Goal: Complete application form

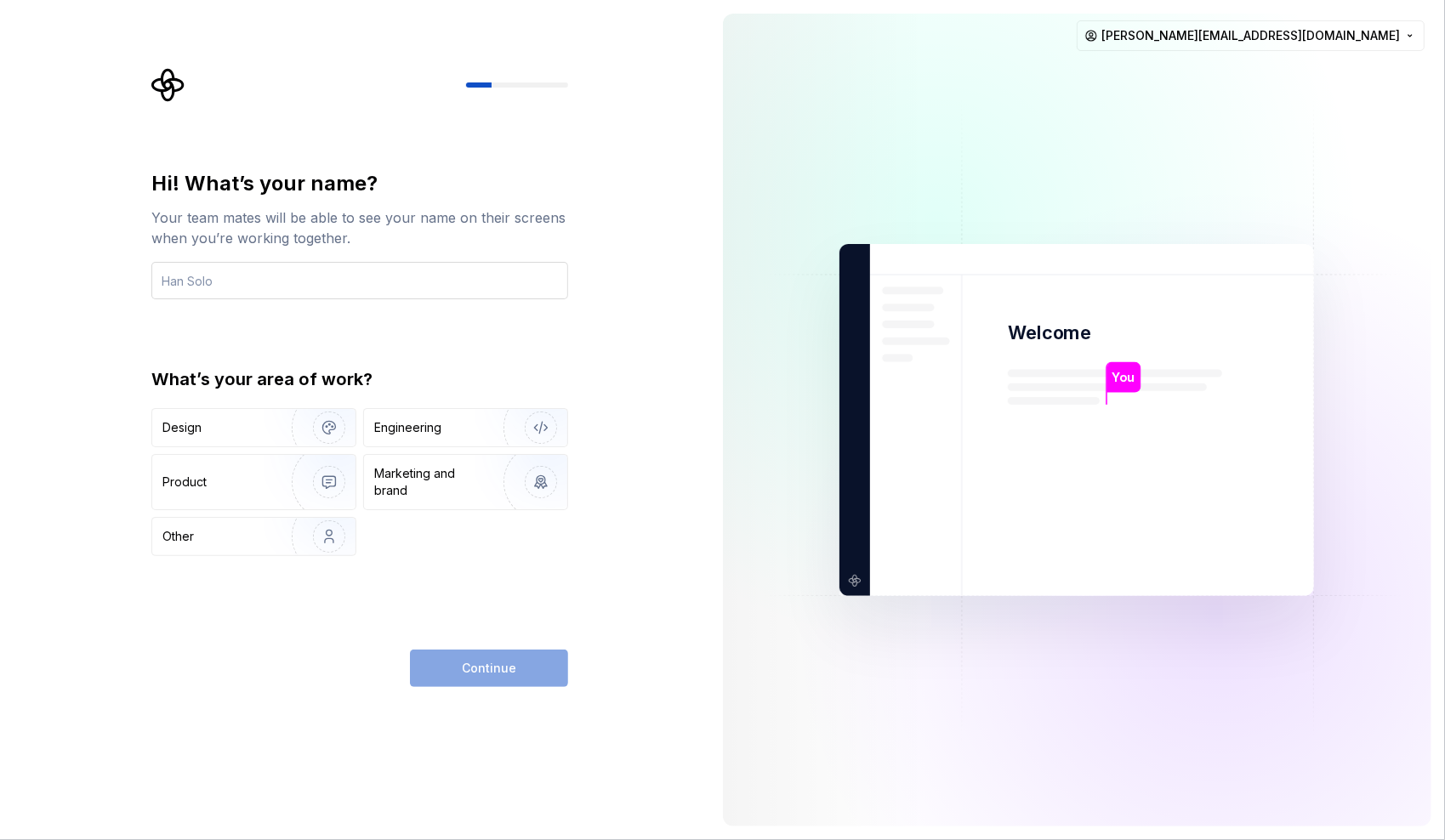
click at [337, 284] on input "text" at bounding box center [359, 281] width 417 height 37
type input "george afton"
click at [296, 418] on img "button" at bounding box center [318, 428] width 109 height 114
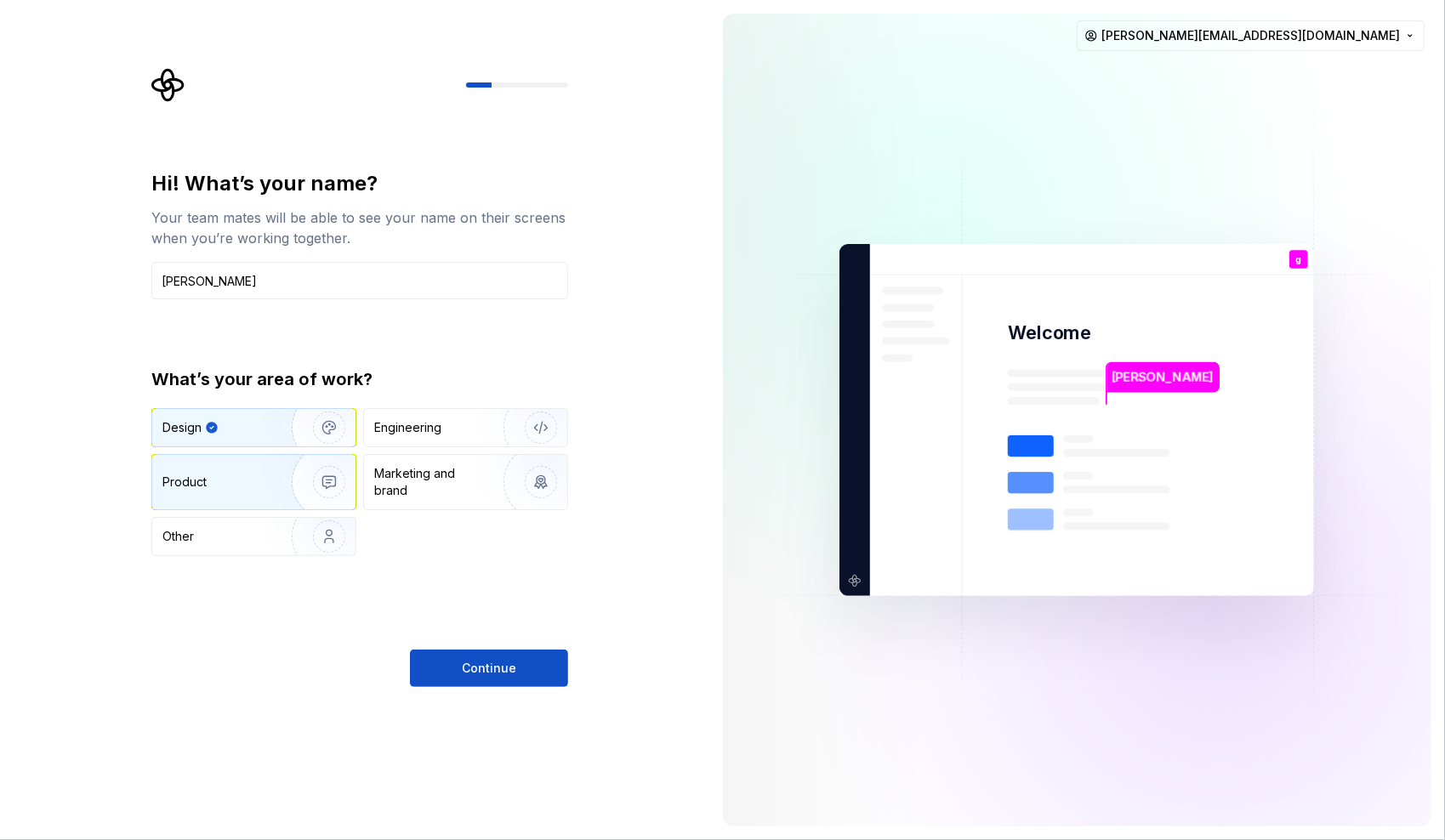
click at [292, 495] on img "button" at bounding box center [318, 482] width 109 height 114
click at [278, 418] on img "button" at bounding box center [318, 428] width 109 height 114
click at [219, 488] on div "Product" at bounding box center [218, 481] width 112 height 17
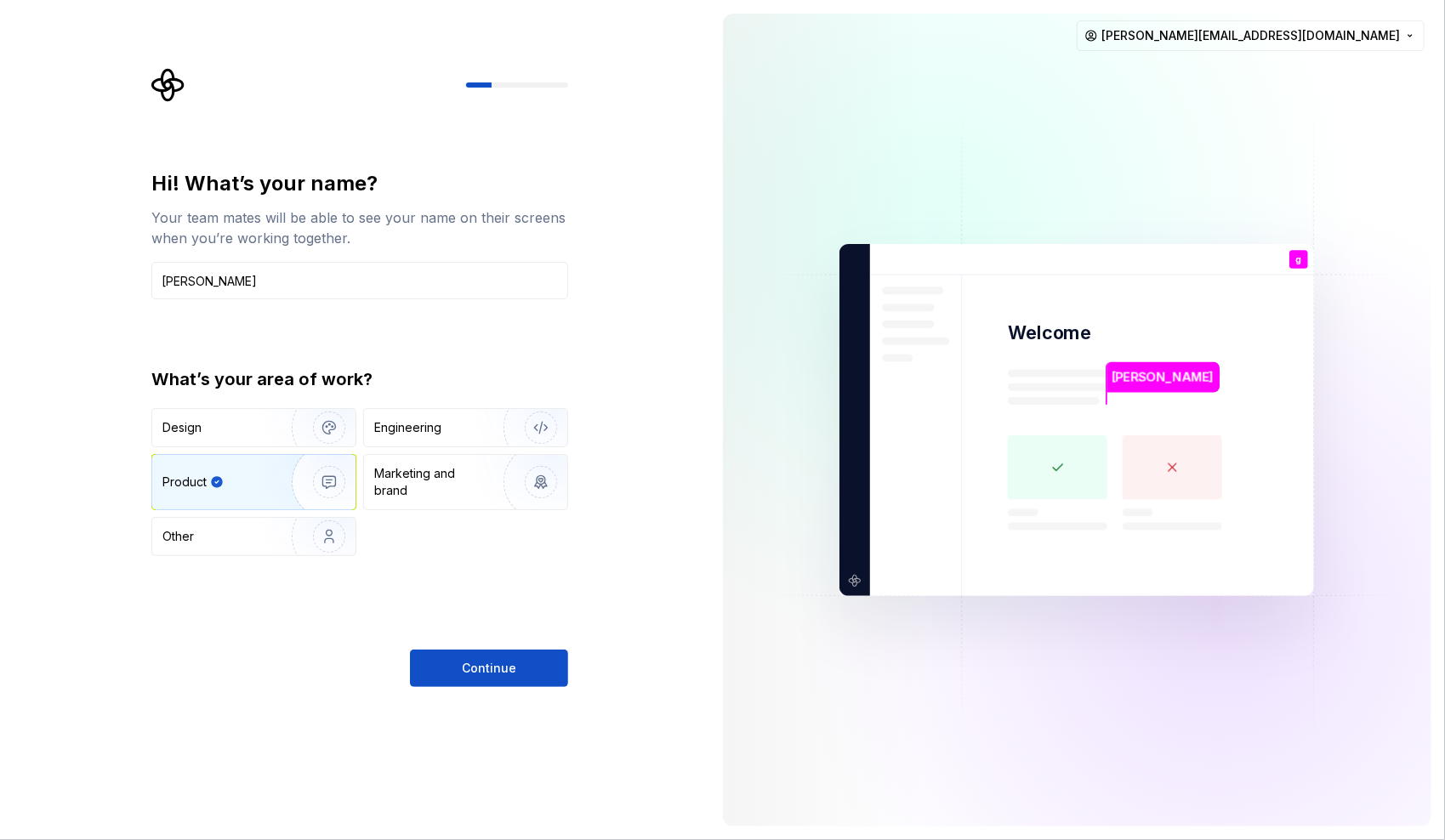
click at [218, 402] on div "What’s your area of work? Design Engineering Product Marketing and brand Other" at bounding box center [359, 462] width 417 height 189
click at [242, 423] on div "Design" at bounding box center [216, 427] width 107 height 17
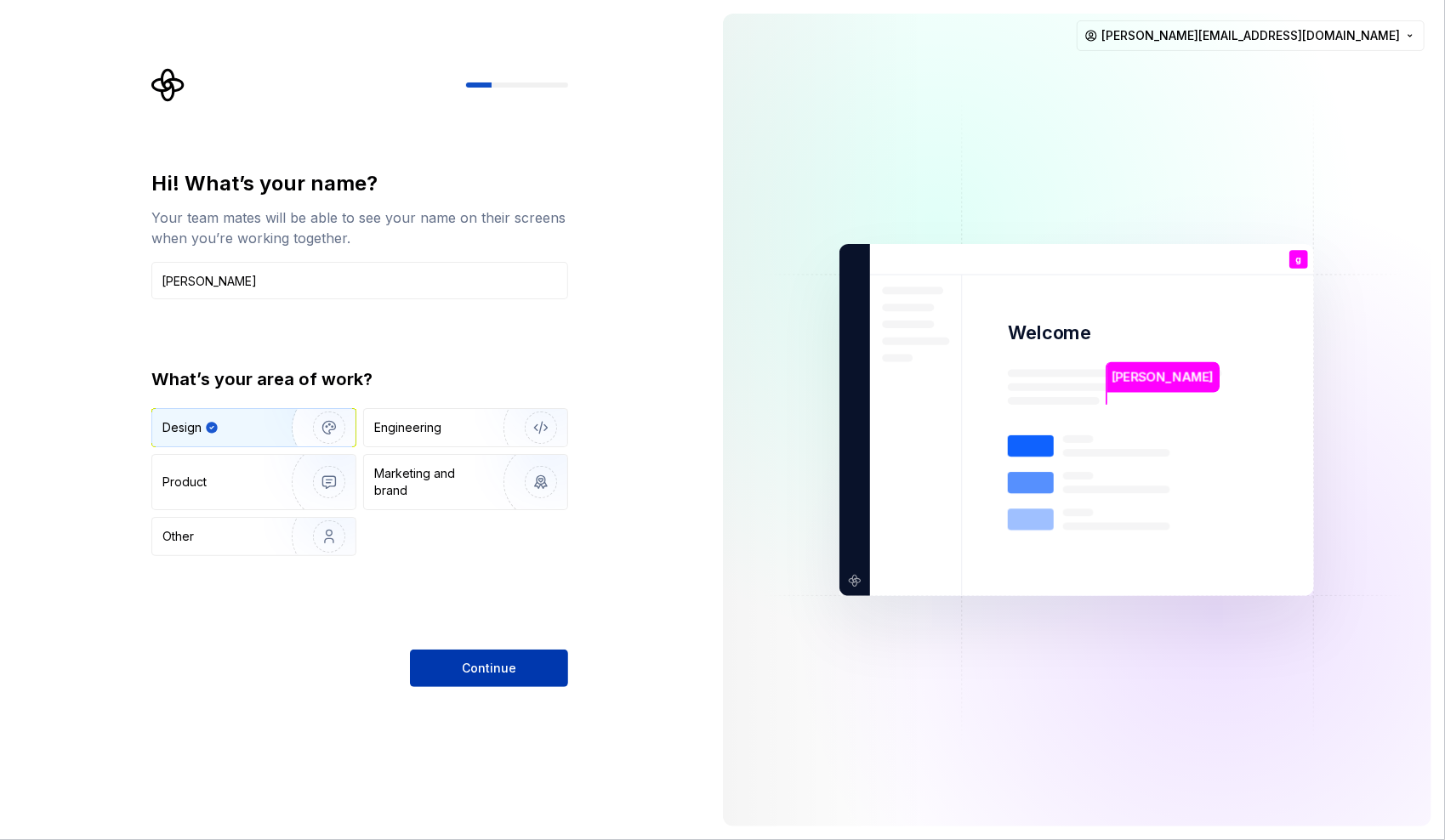
click at [488, 656] on button "Continue" at bounding box center [489, 669] width 158 height 37
click at [457, 427] on div "Engineering" at bounding box center [441, 427] width 135 height 17
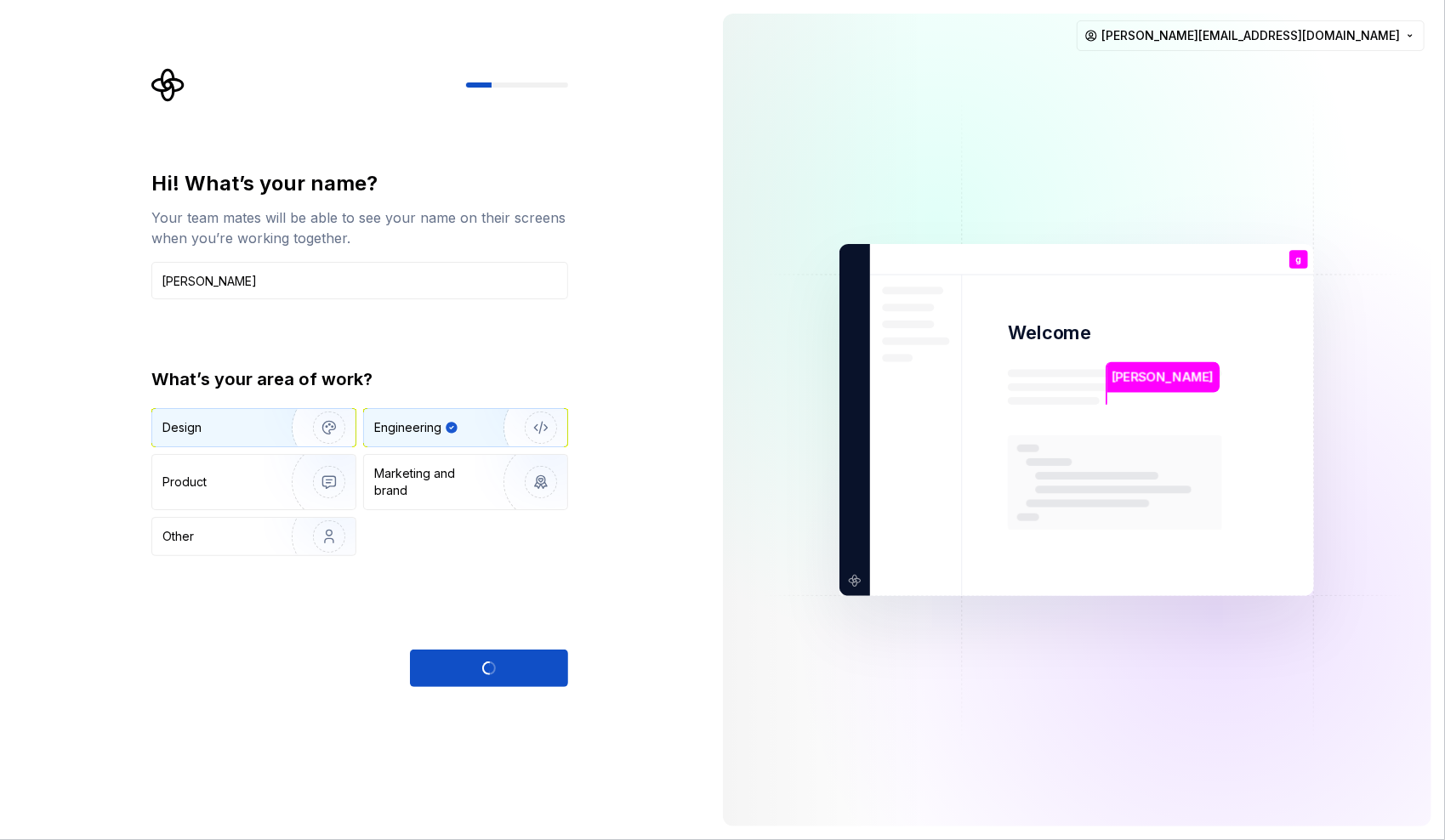
click at [281, 429] on img "button" at bounding box center [318, 428] width 109 height 114
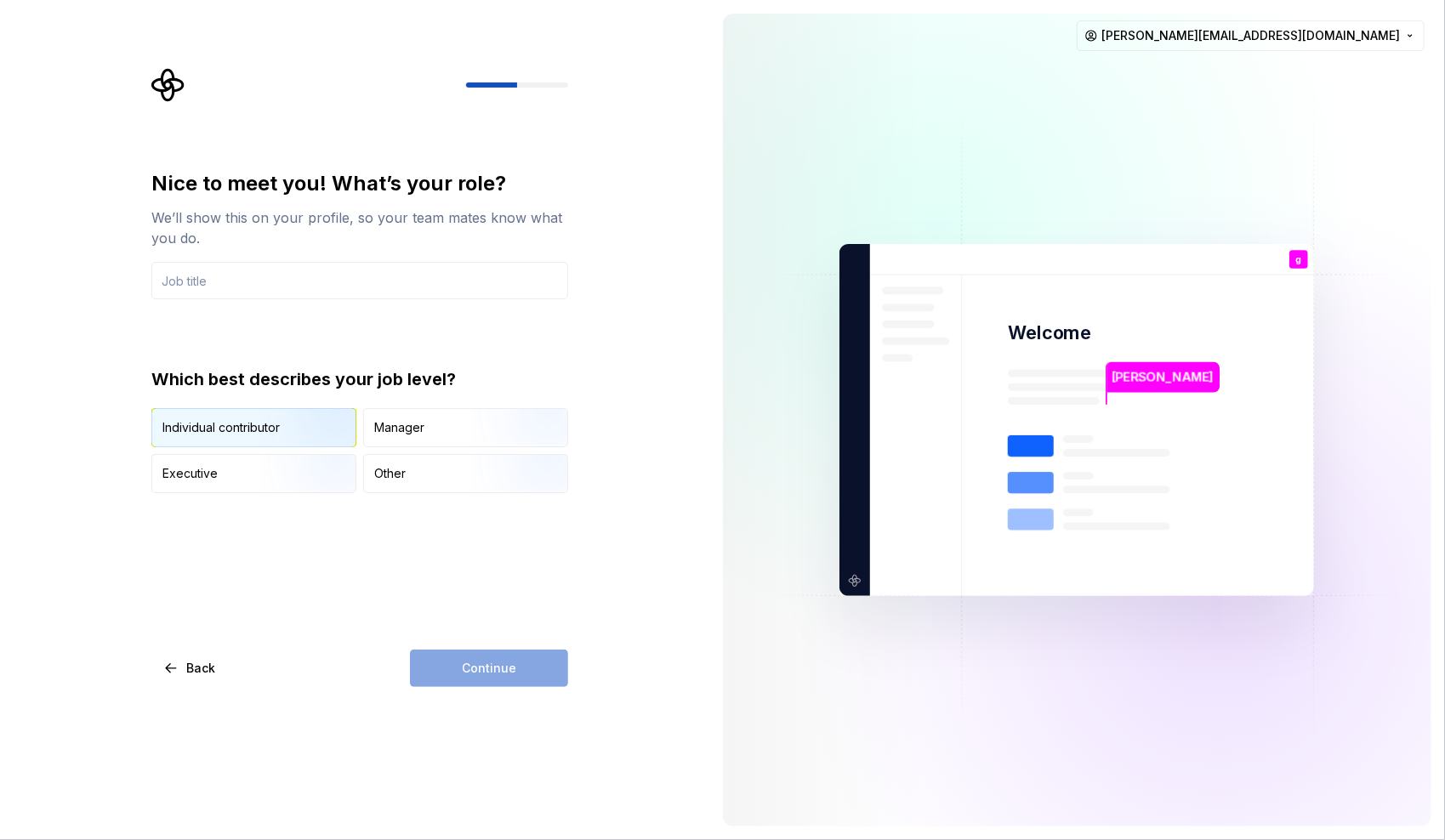
click at [305, 432] on img "button" at bounding box center [314, 449] width 109 height 114
click at [504, 669] on div "Continue" at bounding box center [489, 669] width 158 height 37
click at [298, 288] on input "text" at bounding box center [359, 281] width 417 height 37
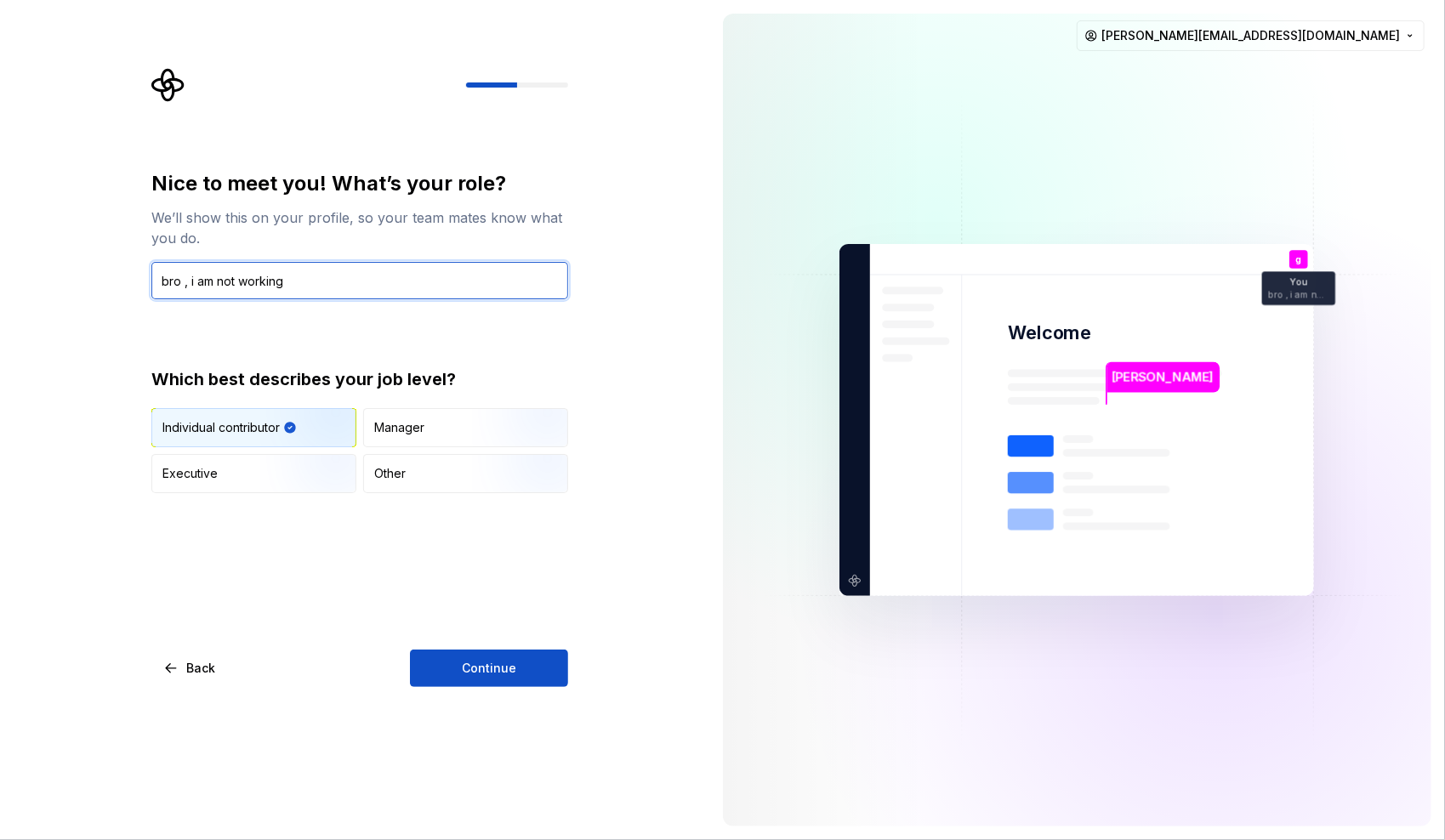
type input "bro , i am not working"
click at [500, 689] on div "Nice to meet you! What’s your role? We’ll show this on your profile, so your te…" at bounding box center [354, 420] width 710 height 840
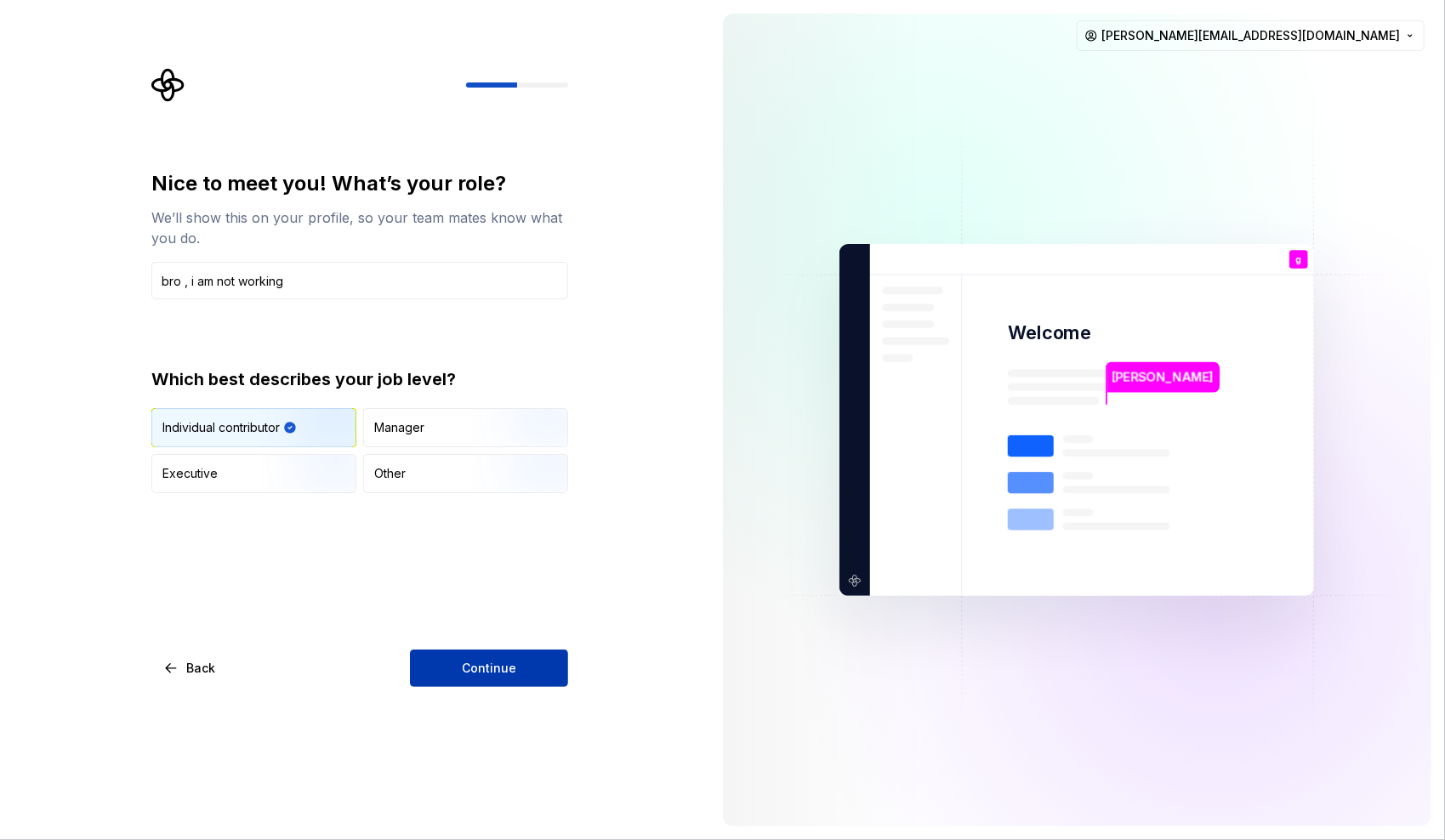
click at [489, 659] on button "Continue" at bounding box center [489, 669] width 158 height 37
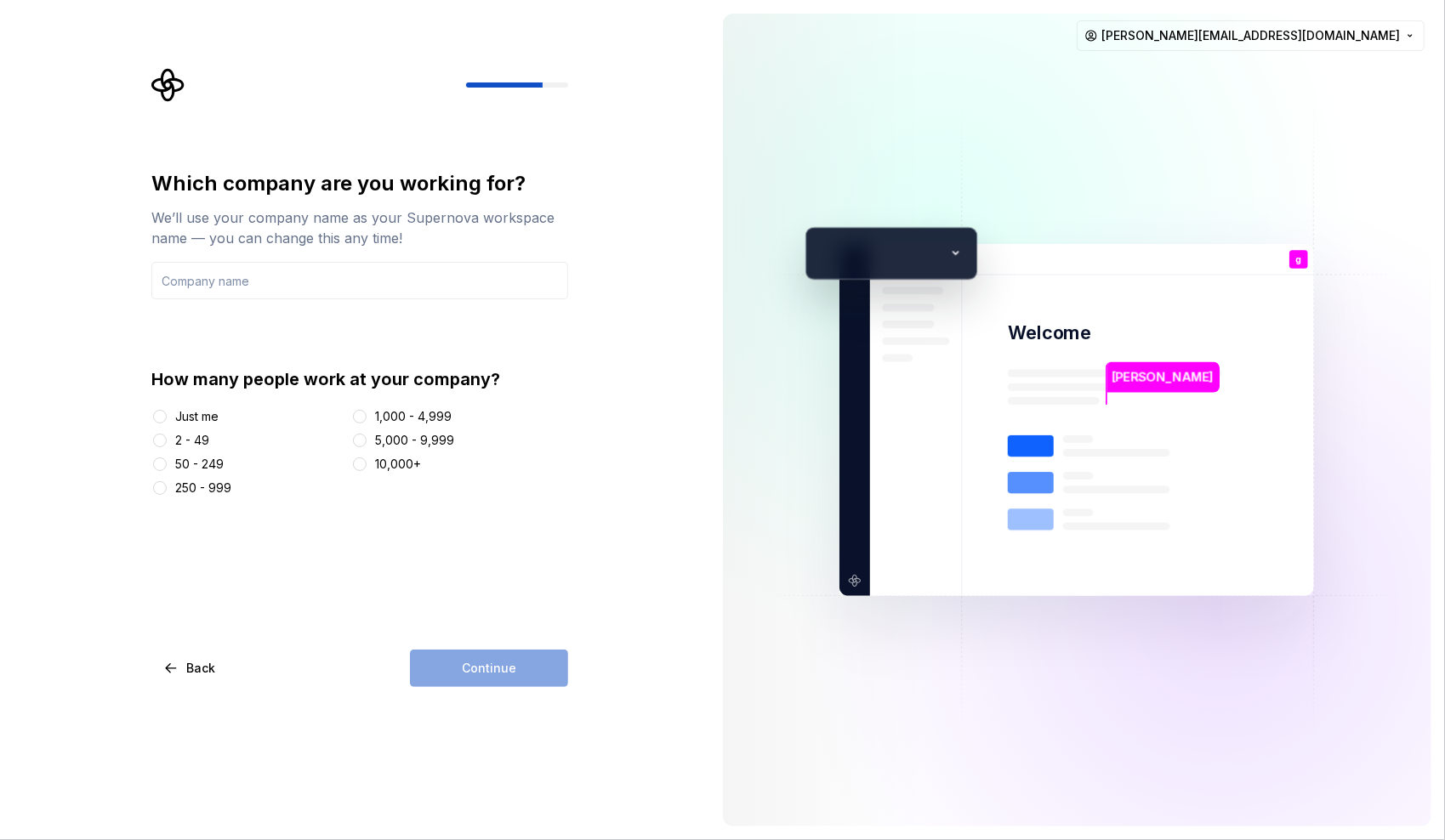
click at [213, 414] on div "Just me" at bounding box center [196, 416] width 44 height 17
click at [167, 414] on button "Just me" at bounding box center [159, 416] width 13 height 13
click at [298, 286] on input "text" at bounding box center [359, 281] width 417 height 37
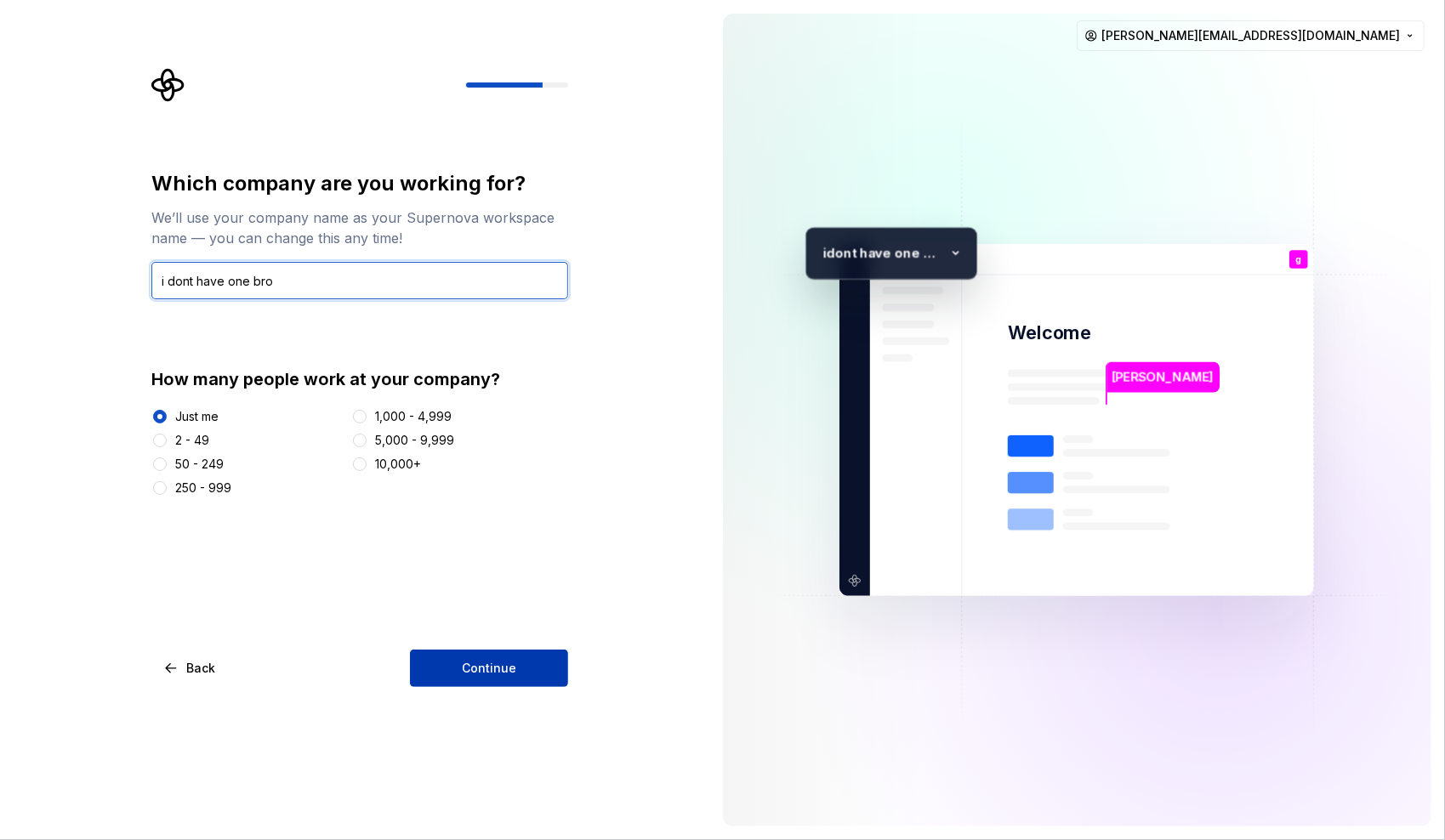
type input "i dont have one bro"
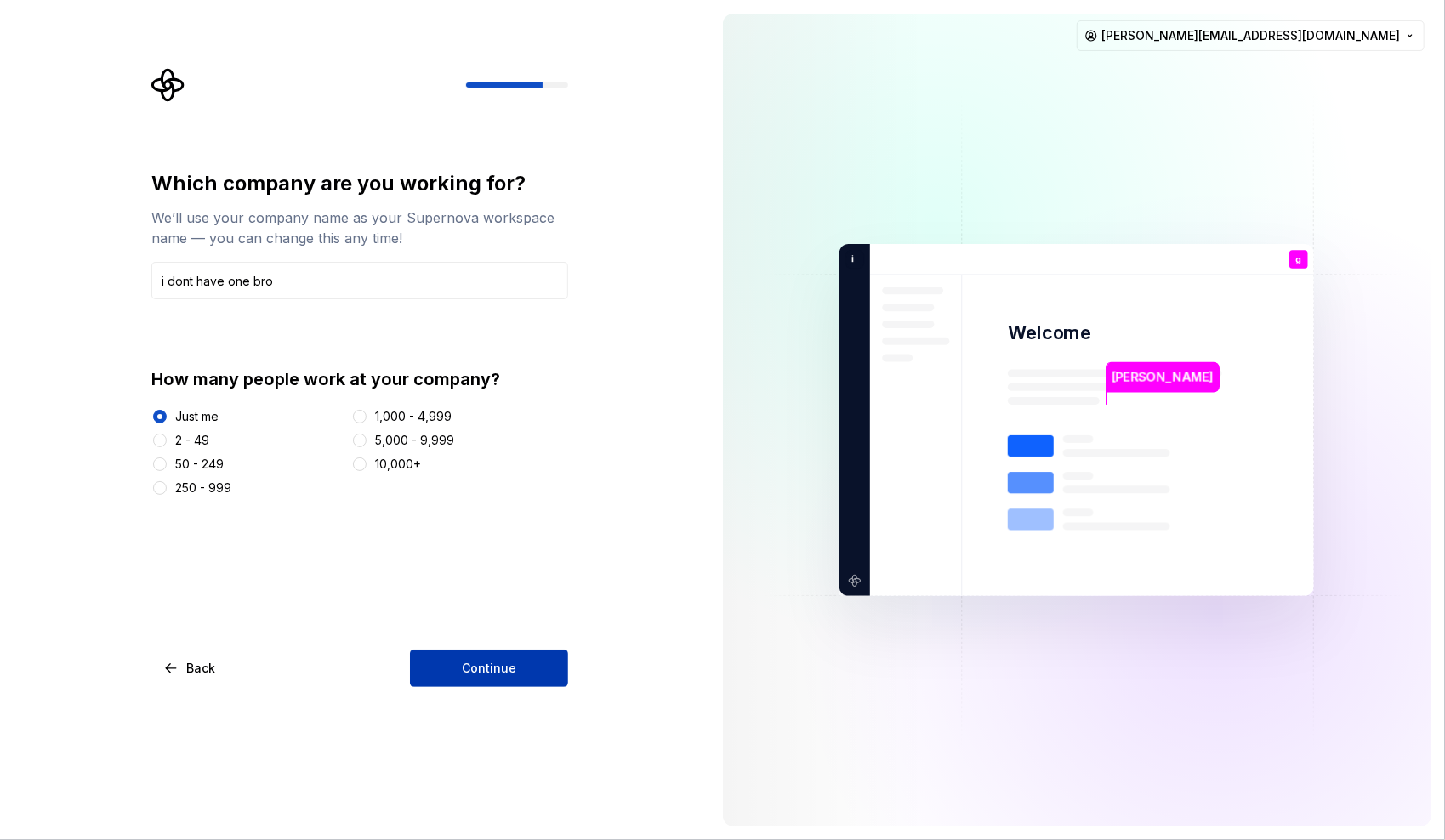
click at [526, 665] on button "Continue" at bounding box center [489, 669] width 158 height 37
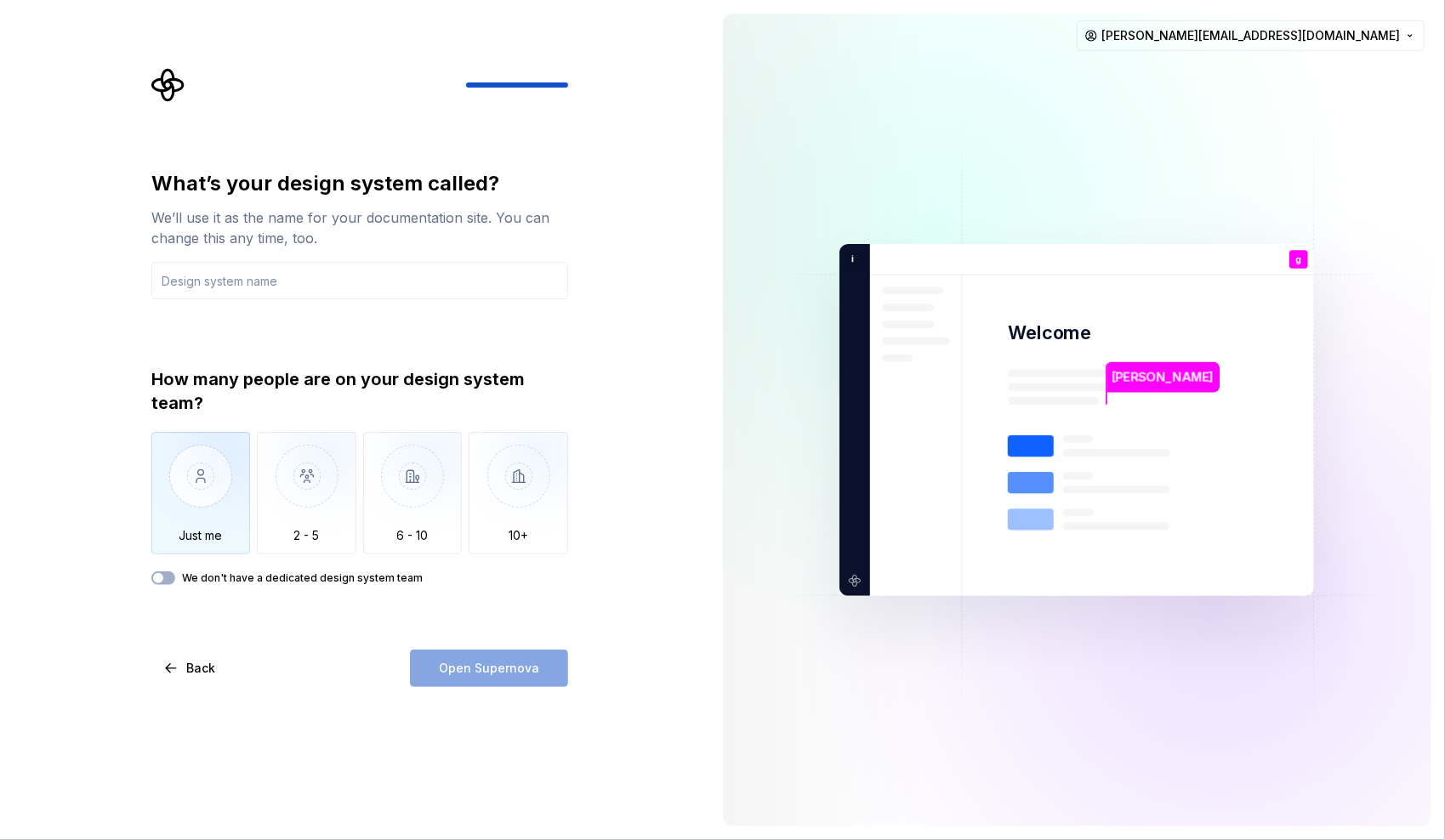
click at [184, 503] on img "button" at bounding box center [201, 489] width 99 height 114
click at [179, 576] on div "We don't have a dedicated design system team" at bounding box center [359, 578] width 417 height 13
click at [157, 583] on button "We don't have a dedicated design system team" at bounding box center [163, 578] width 24 height 13
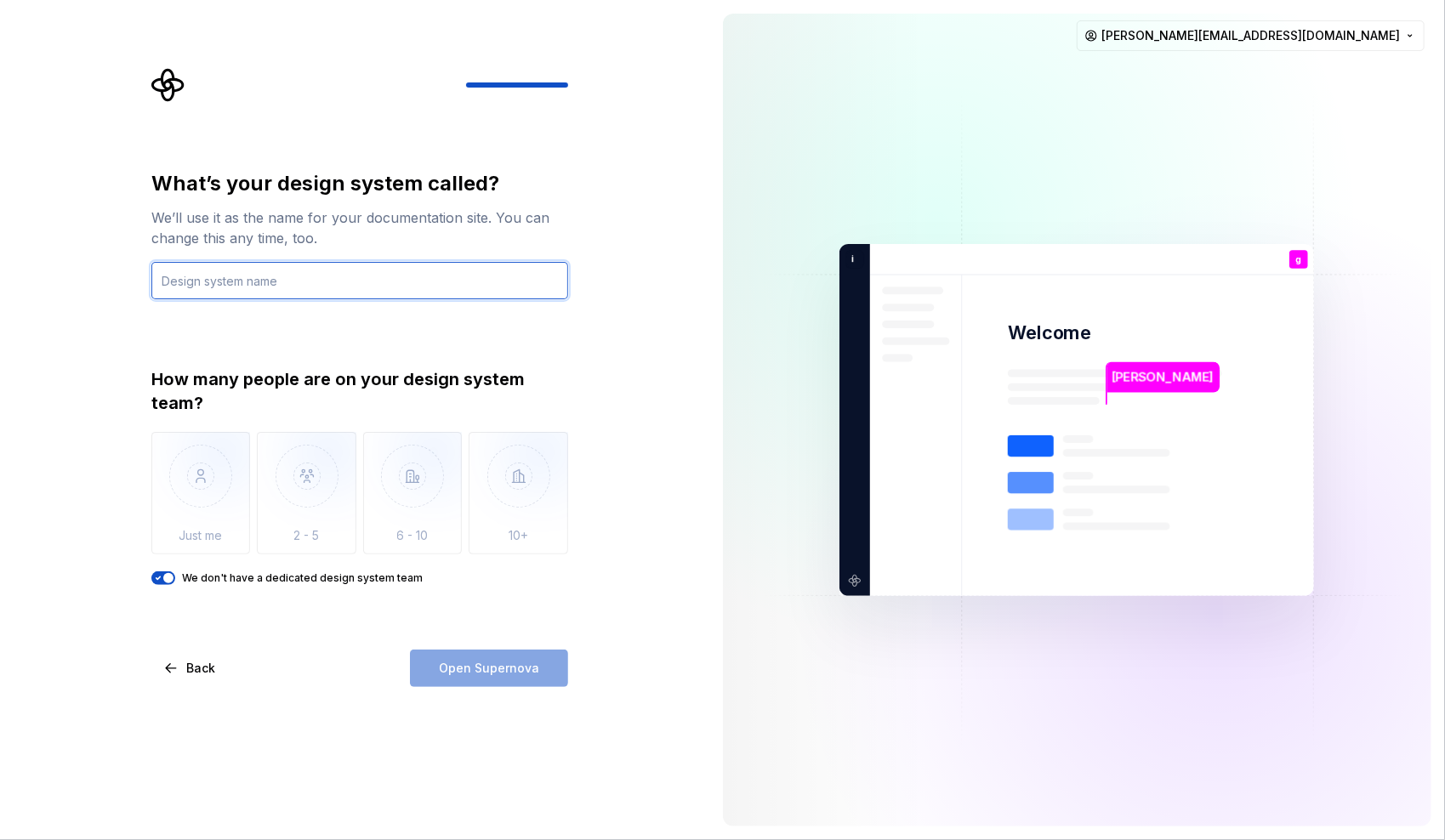
click at [272, 292] on input "text" at bounding box center [359, 281] width 417 height 37
type input "what"
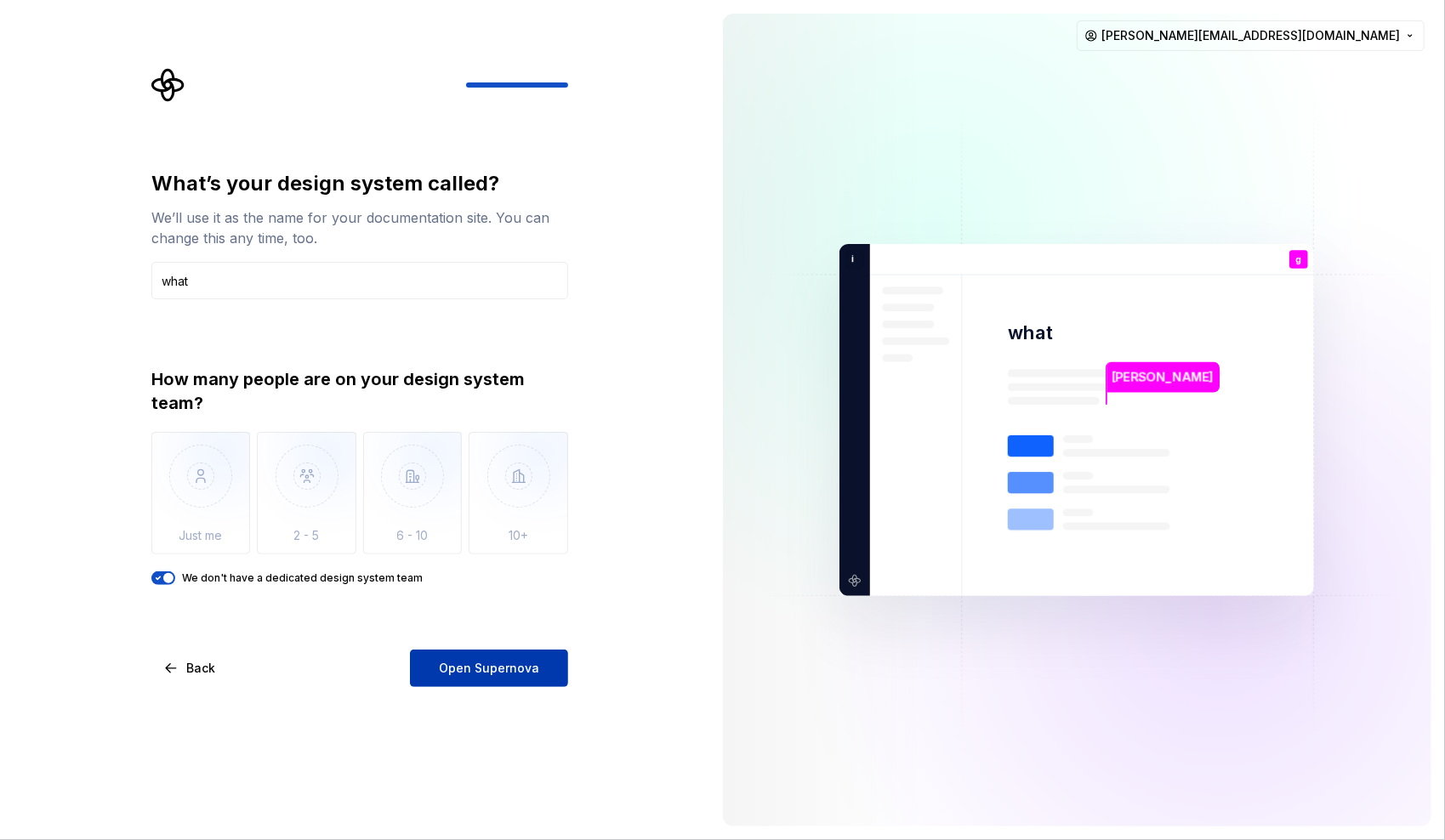
click at [510, 678] on button "Open Supernova" at bounding box center [489, 669] width 158 height 37
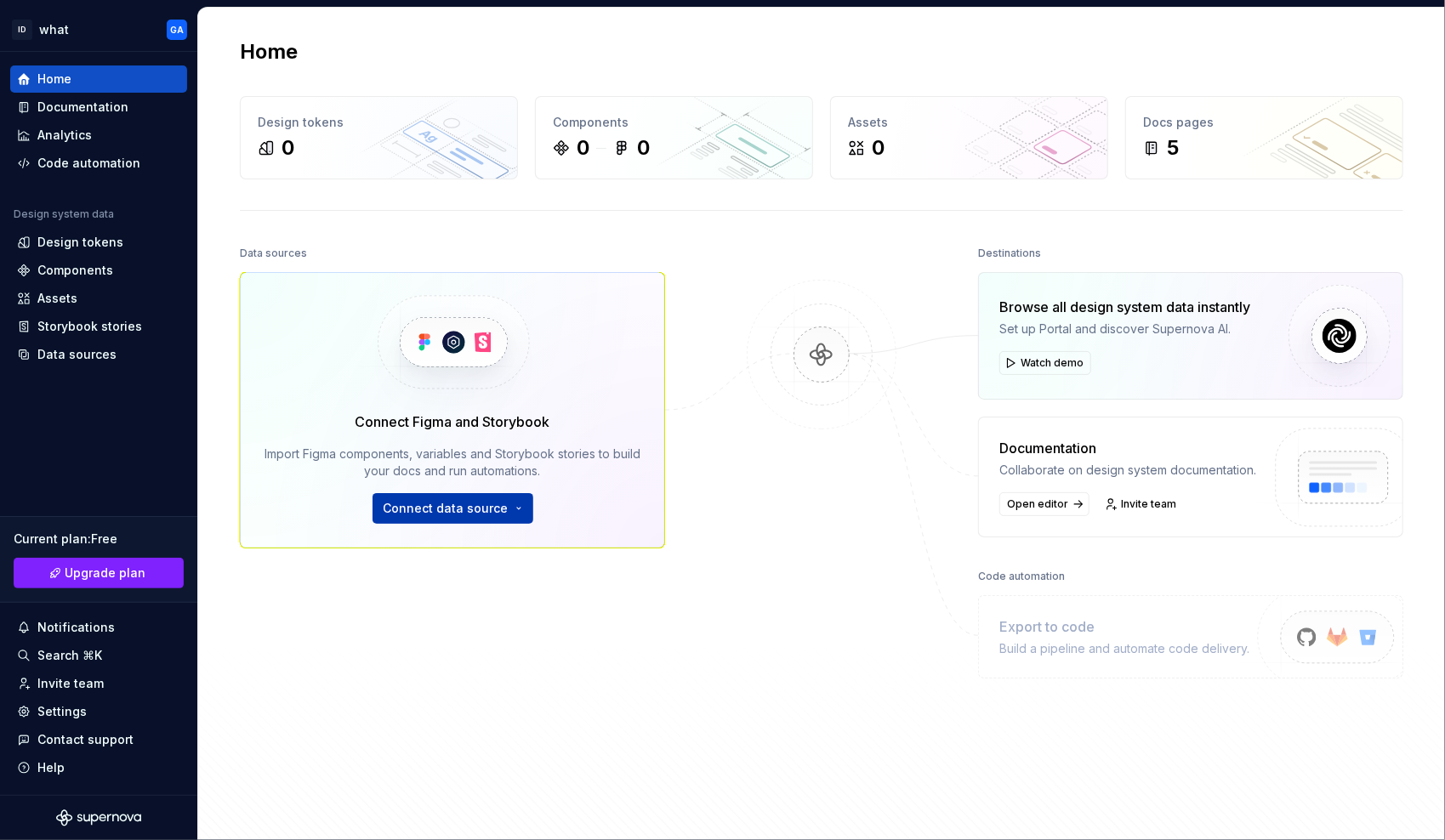
click at [451, 520] on button "Connect data source" at bounding box center [452, 508] width 161 height 30
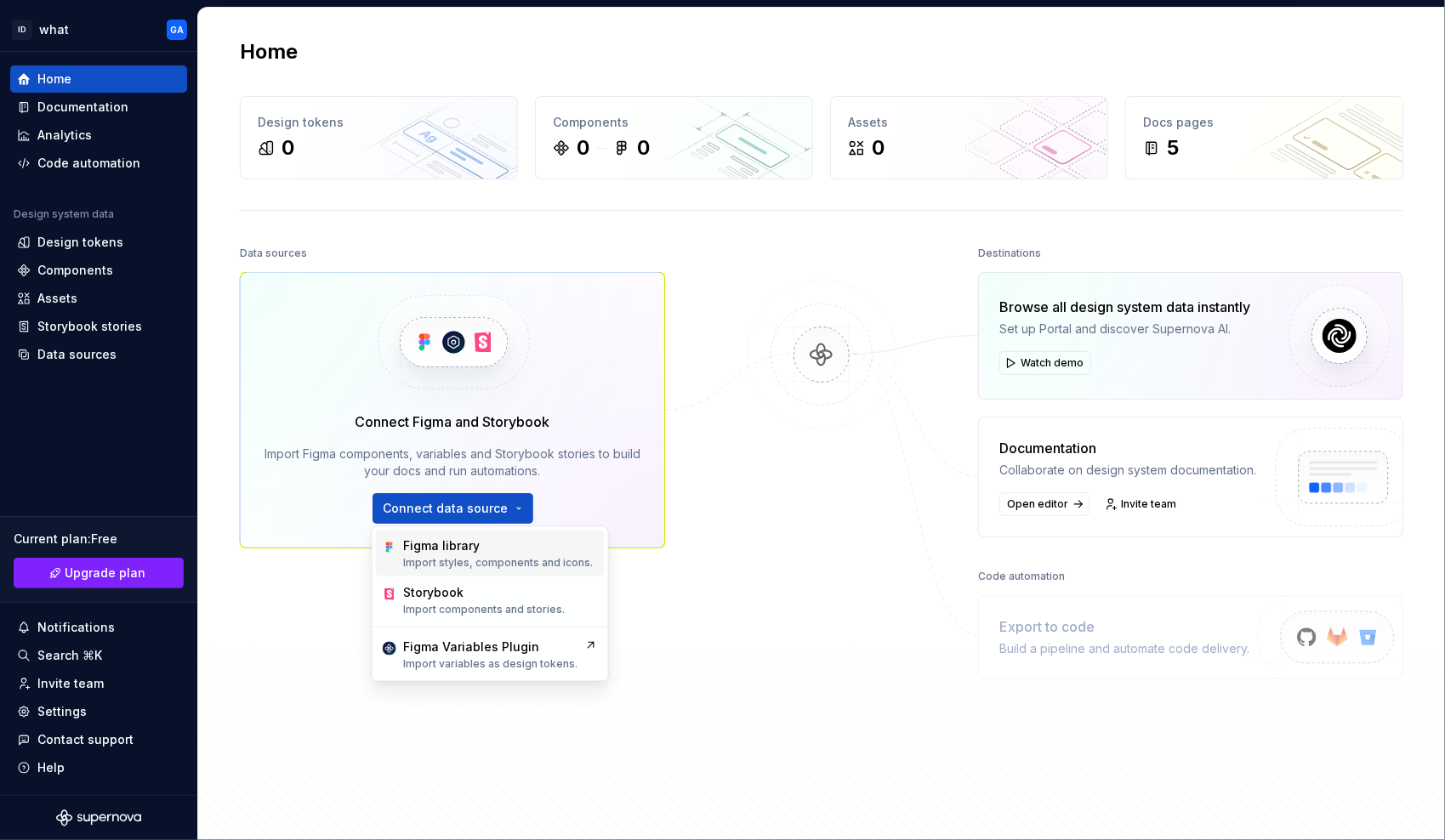
click at [459, 559] on p "Import styles, components and icons." at bounding box center [498, 562] width 190 height 13
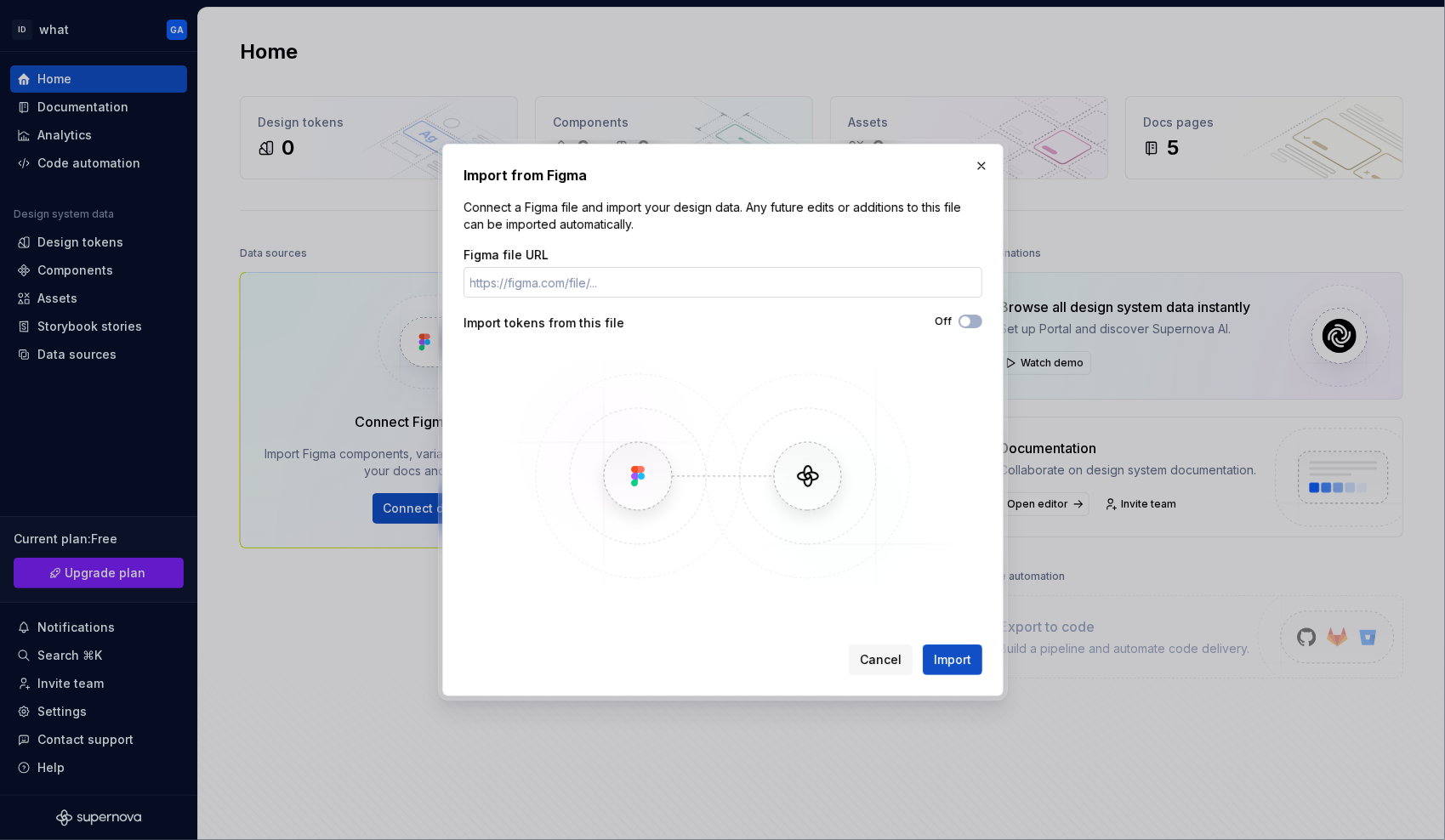
click at [585, 288] on input "Figma file URL" at bounding box center [723, 282] width 519 height 30
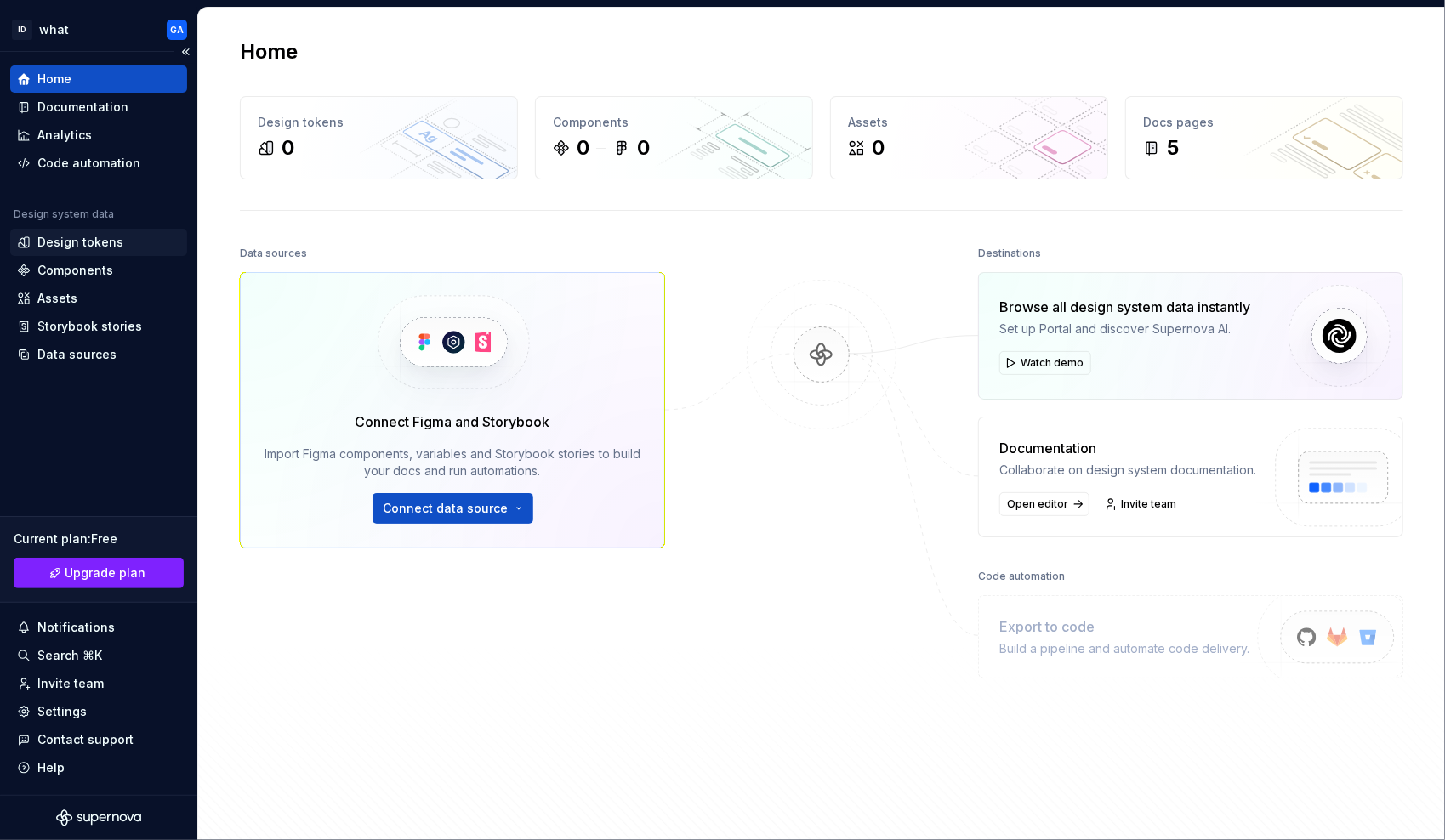
click at [116, 245] on div "Design tokens" at bounding box center [80, 242] width 86 height 17
